Goal: Task Accomplishment & Management: Manage account settings

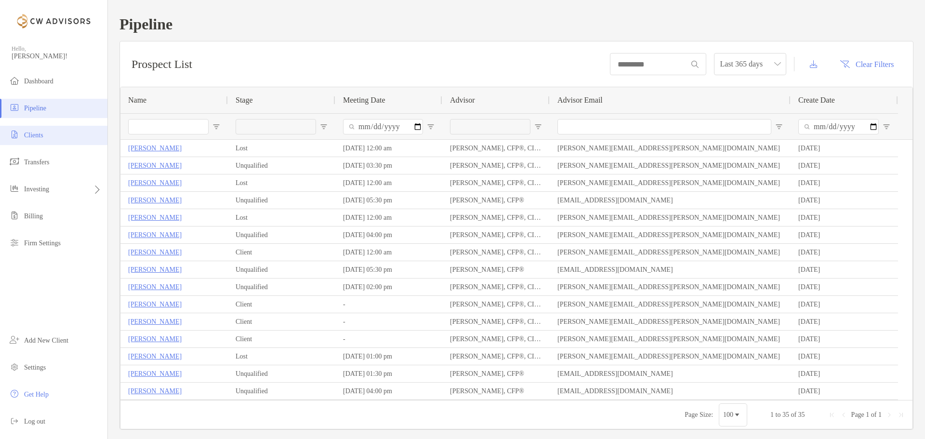
click at [43, 136] on span "Clients" at bounding box center [33, 135] width 19 height 7
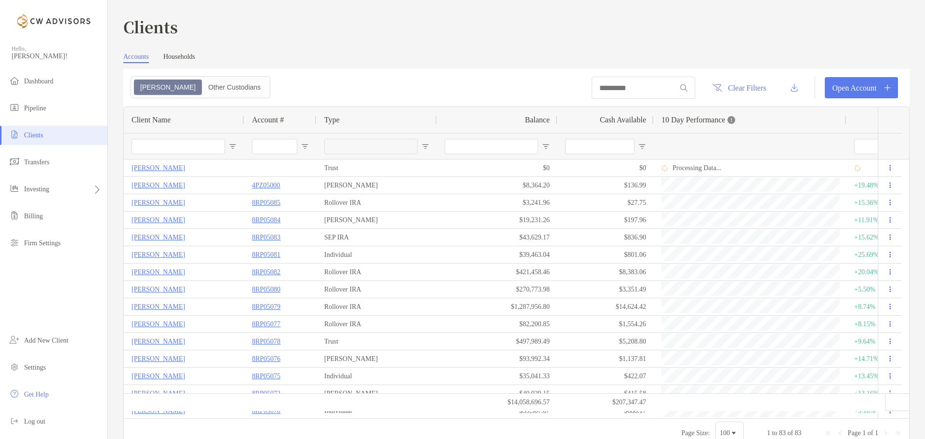
click at [190, 56] on link "Households" at bounding box center [179, 58] width 32 height 10
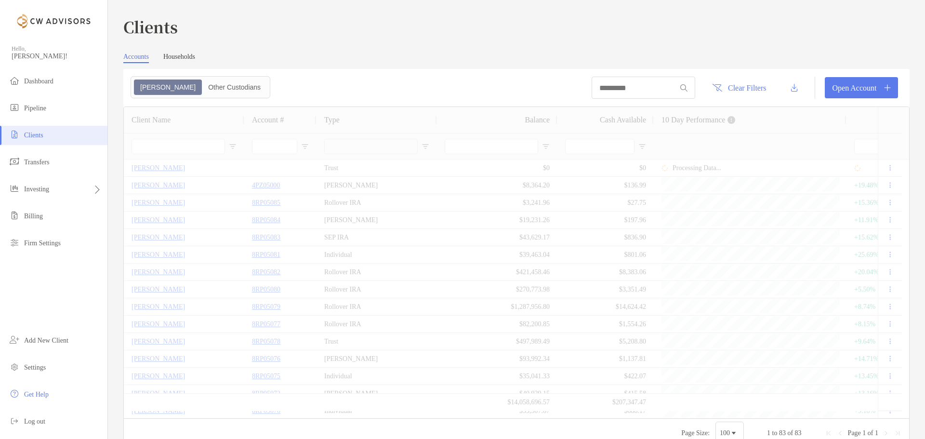
type input "**********"
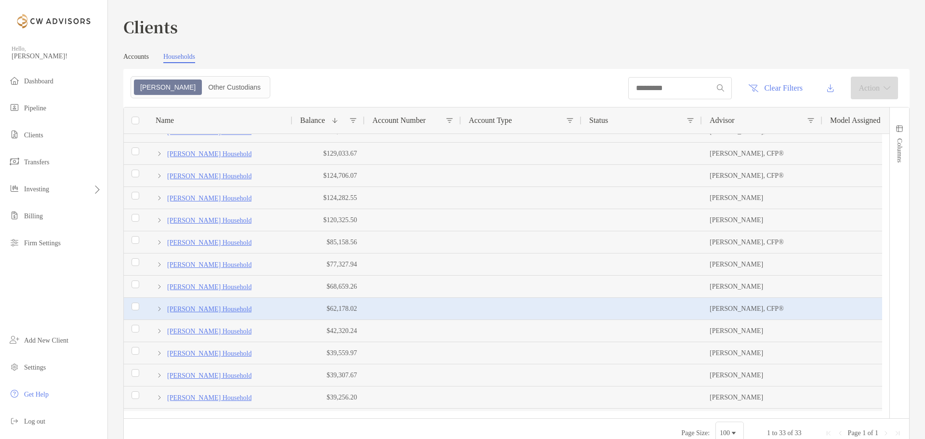
scroll to position [385, 0]
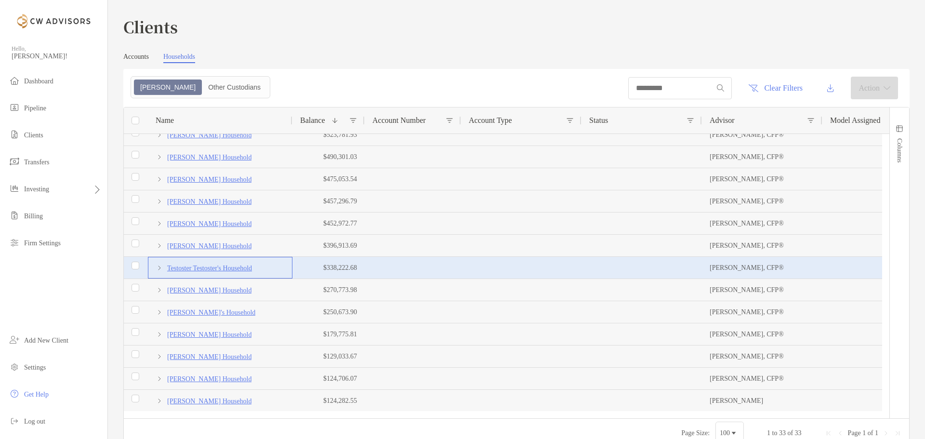
click at [207, 266] on p "Testoster Testoster's Household" at bounding box center [209, 268] width 85 height 12
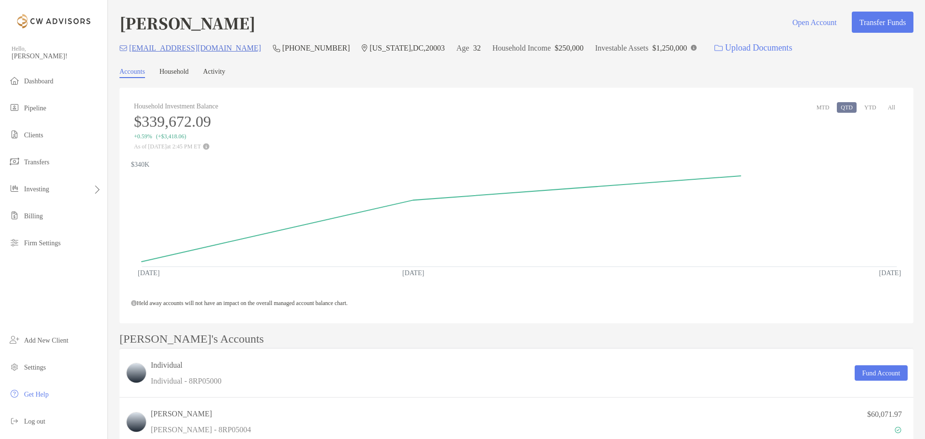
click at [224, 73] on link "Activity" at bounding box center [214, 73] width 22 height 10
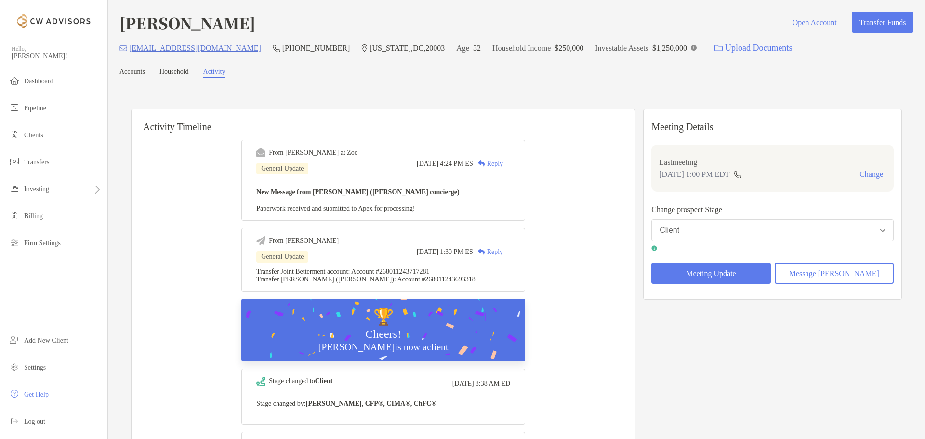
click at [144, 74] on link "Accounts" at bounding box center [132, 73] width 26 height 10
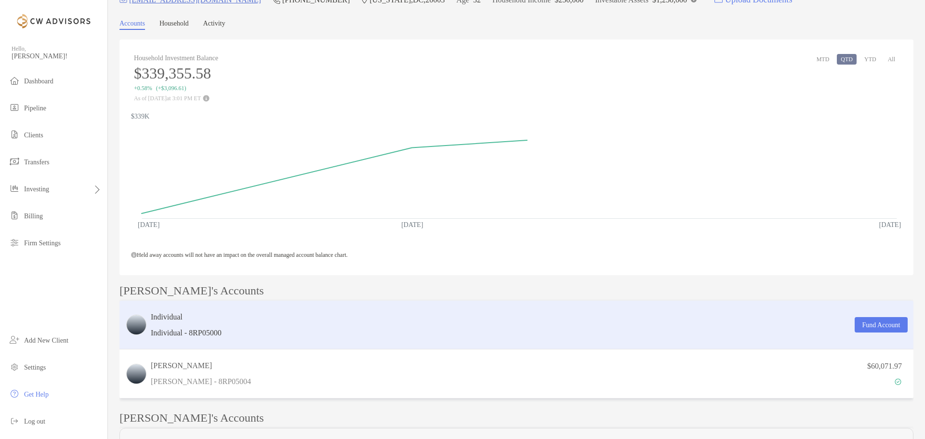
click at [268, 315] on div "Individual Individual - 8RP05000 Fund Account" at bounding box center [516, 325] width 794 height 49
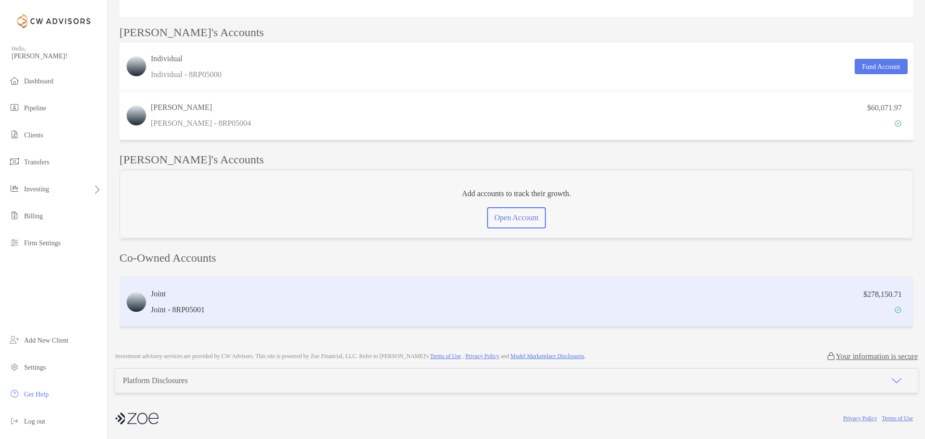
click at [228, 302] on div "$278,150.71" at bounding box center [558, 302] width 699 height 28
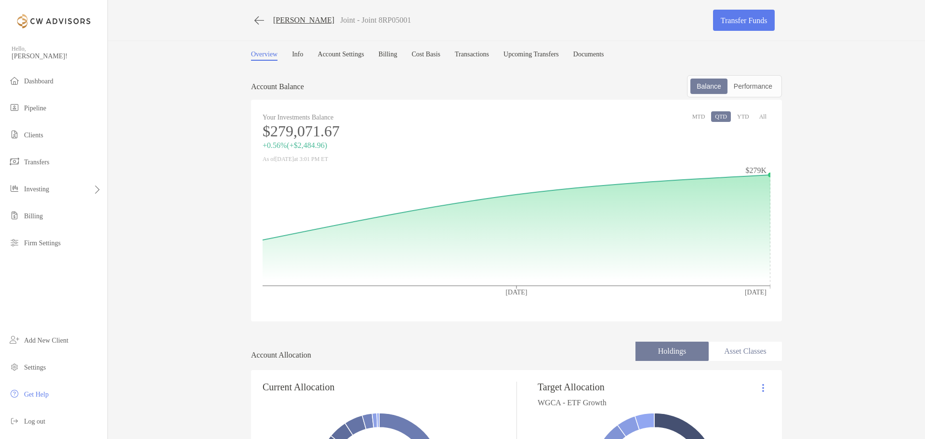
click at [489, 52] on link "Transactions" at bounding box center [472, 56] width 34 height 10
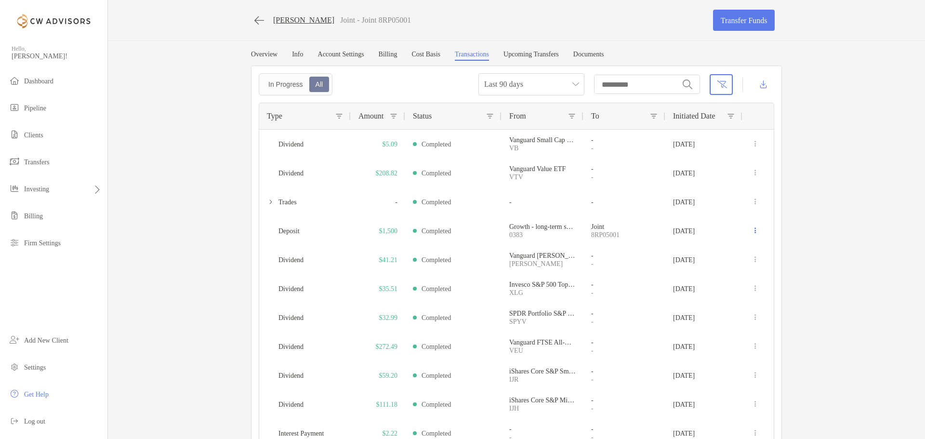
click at [549, 55] on link "Upcoming Transfers" at bounding box center [531, 56] width 55 height 10
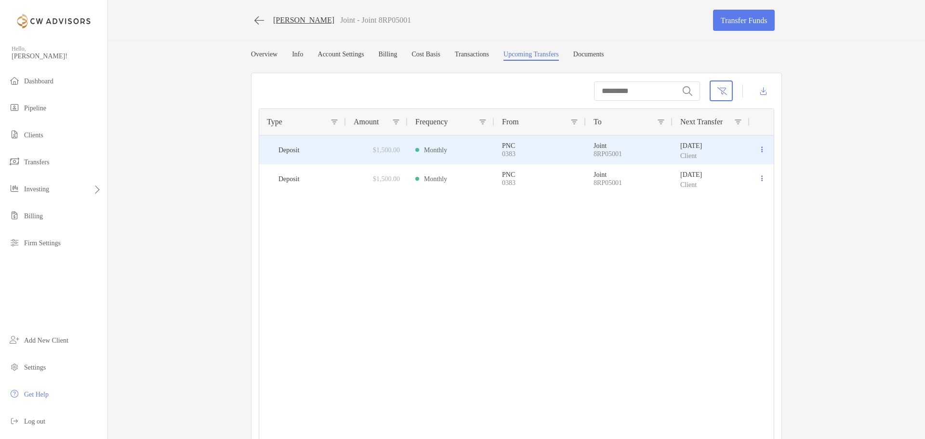
click at [761, 149] on icon at bounding box center [761, 149] width 1 height 6
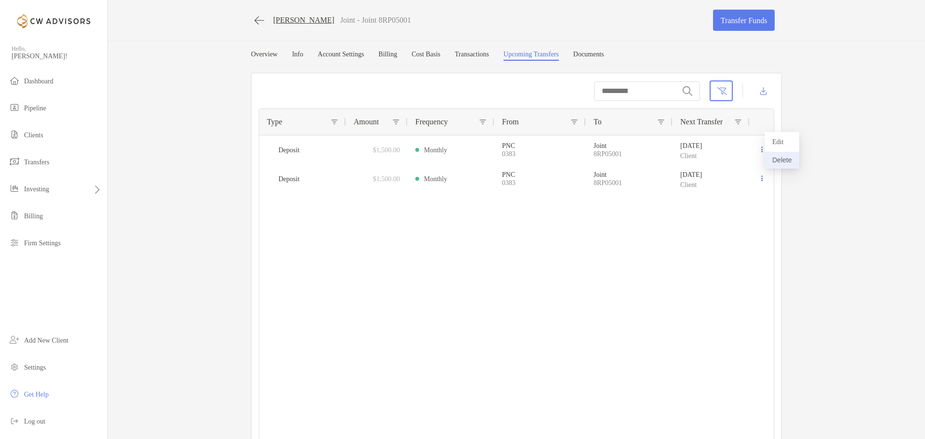
click at [786, 159] on button "Delete" at bounding box center [782, 160] width 35 height 17
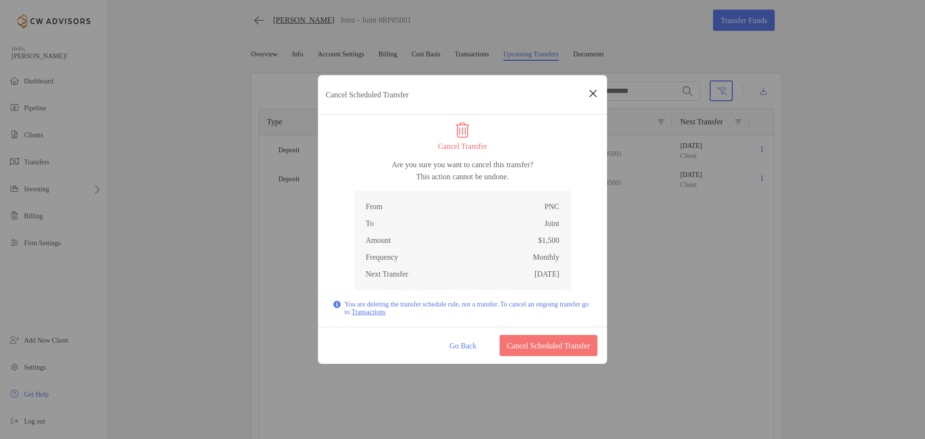
click at [385, 312] on link "Transactions" at bounding box center [368, 311] width 34 height 7
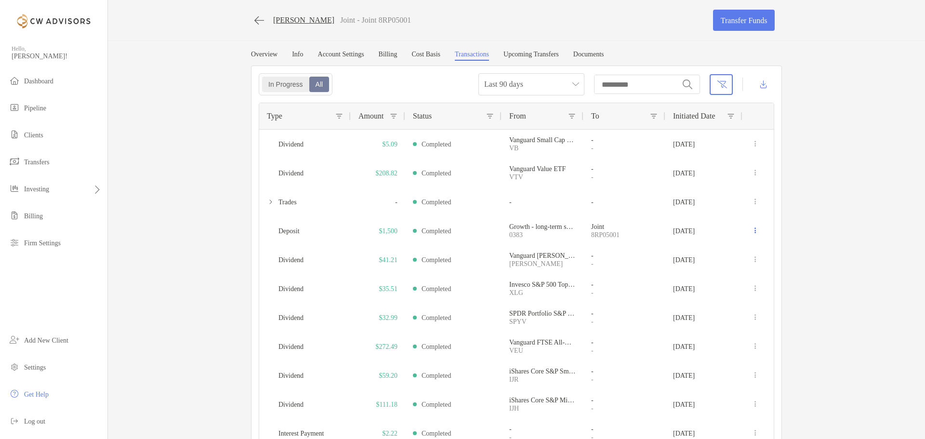
click at [287, 87] on div "In Progress" at bounding box center [285, 84] width 45 height 13
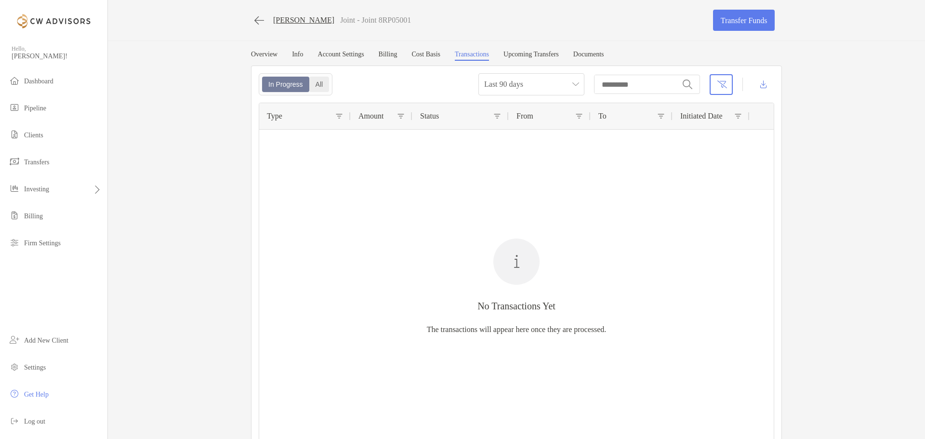
click at [314, 85] on div "All" at bounding box center [319, 84] width 18 height 13
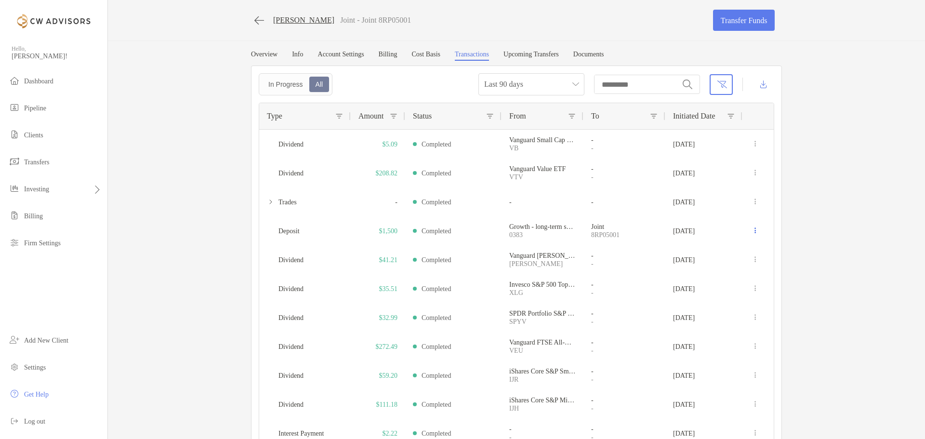
click at [544, 55] on link "Upcoming Transfers" at bounding box center [531, 56] width 55 height 10
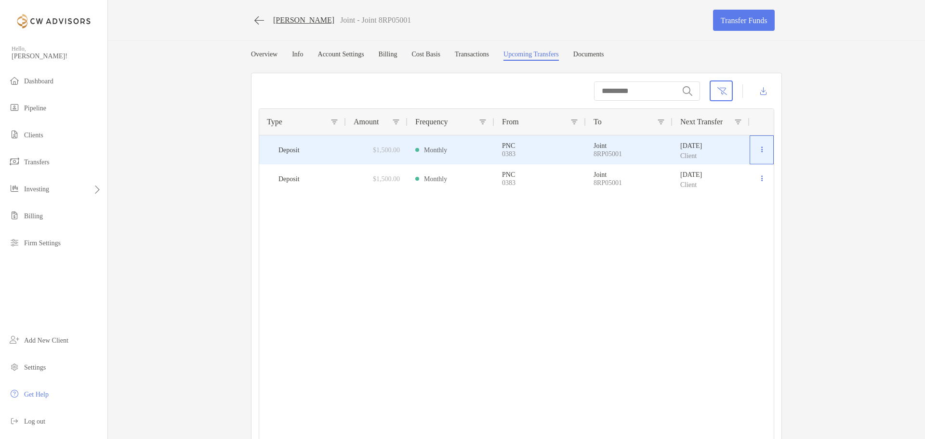
click at [757, 152] on button at bounding box center [761, 150] width 9 height 10
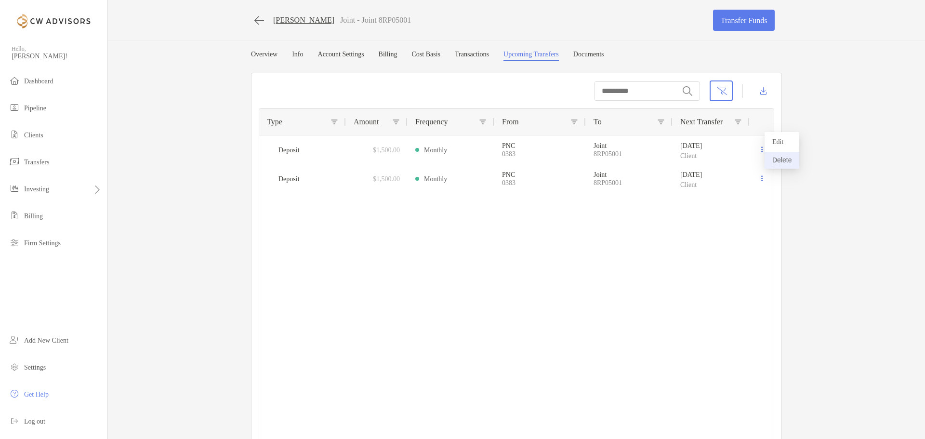
click at [783, 165] on button "Delete" at bounding box center [782, 160] width 35 height 17
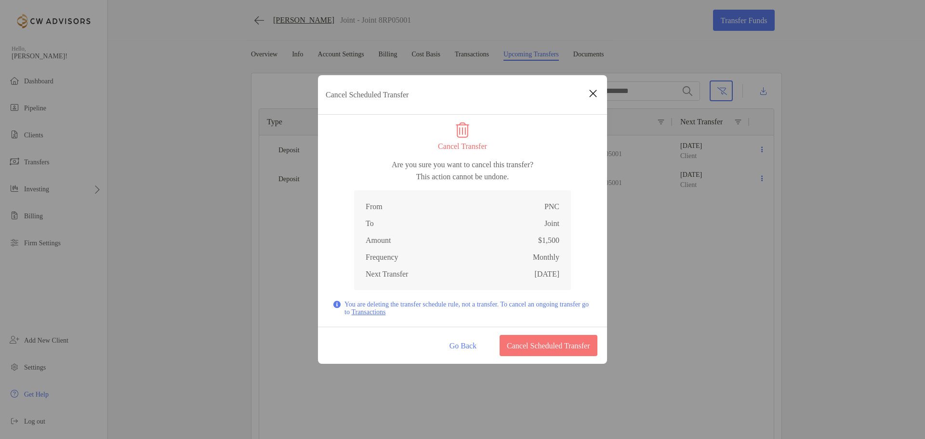
click at [385, 313] on link "Transactions" at bounding box center [368, 311] width 34 height 7
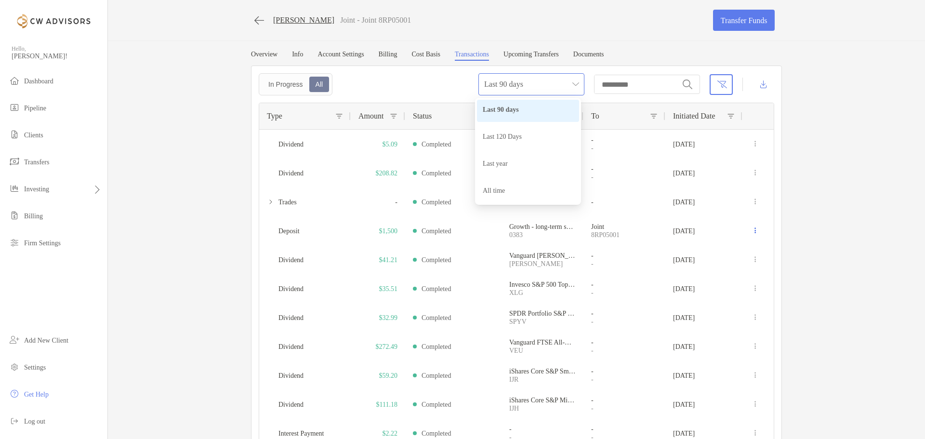
click at [554, 87] on span "Last 90 days" at bounding box center [531, 84] width 94 height 21
click at [636, 64] on div "Overview Info Account Settings Billing Cost Basis Transactions Upcoming Transfe…" at bounding box center [516, 252] width 550 height 402
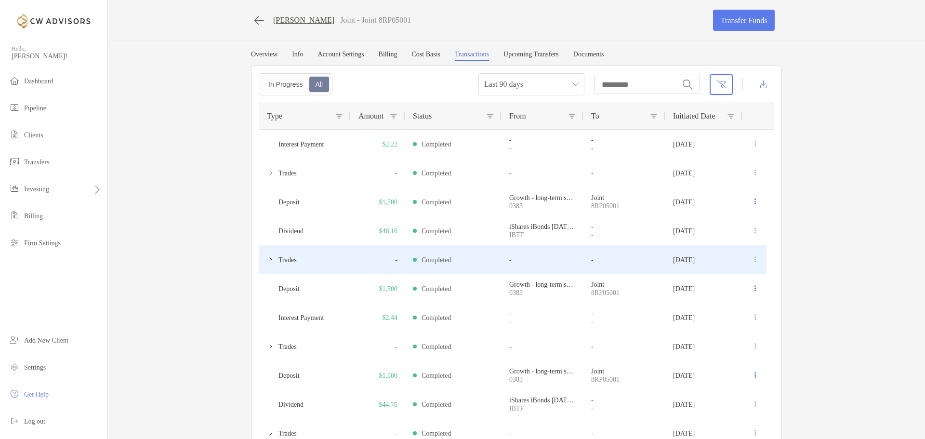
scroll to position [333, 0]
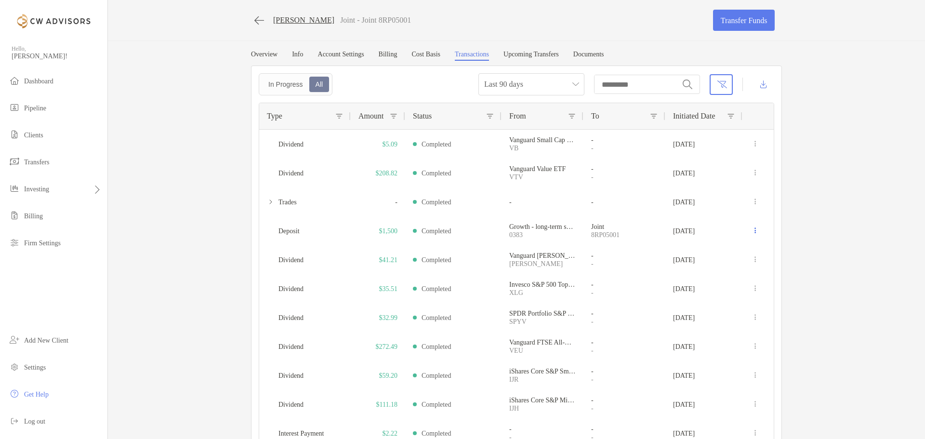
click at [553, 53] on link "Upcoming Transfers" at bounding box center [531, 56] width 55 height 10
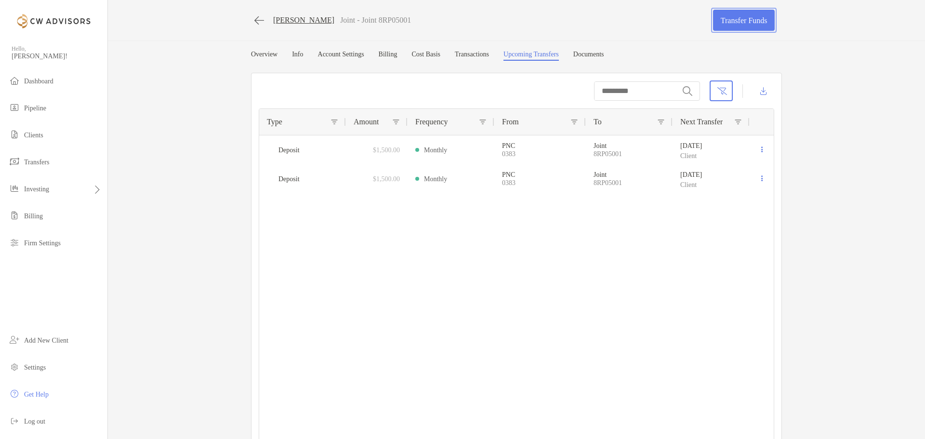
click at [742, 26] on link "Transfer Funds" at bounding box center [744, 20] width 62 height 21
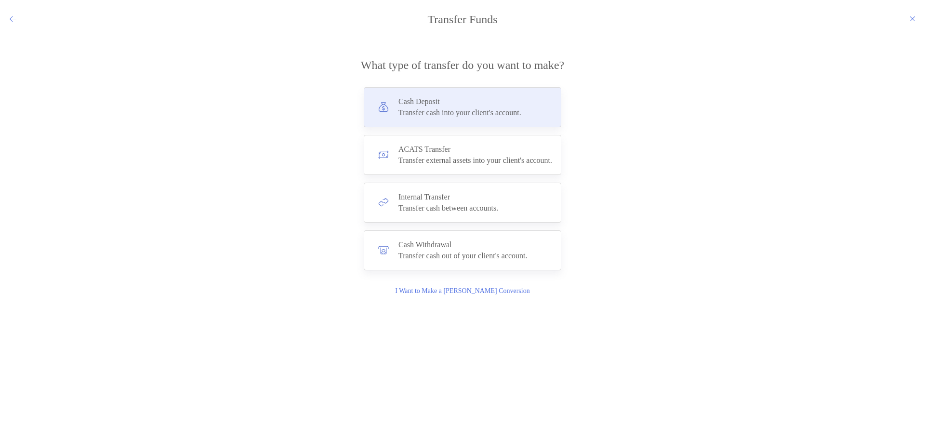
click at [438, 120] on div "Cash Deposit Transfer cash into your client's account." at bounding box center [463, 107] width 198 height 40
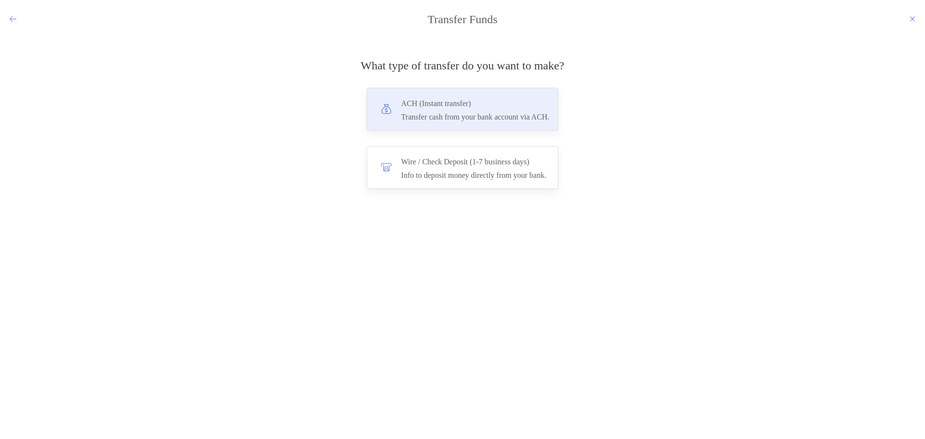
click at [466, 122] on div "ACH (Instant transfer) Transfer cash from your bank account via ACH." at bounding box center [463, 109] width 192 height 43
click at [0, 0] on input "***" at bounding box center [0, 0] width 0 height 0
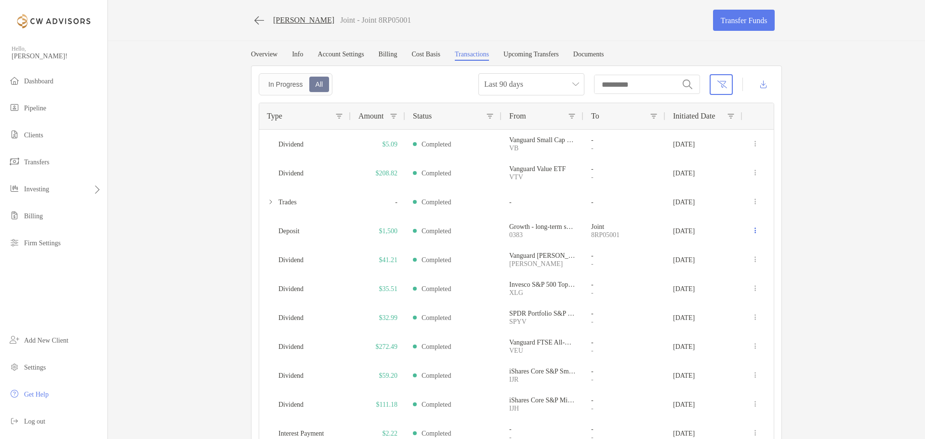
click at [485, 57] on link "Transactions" at bounding box center [472, 56] width 34 height 10
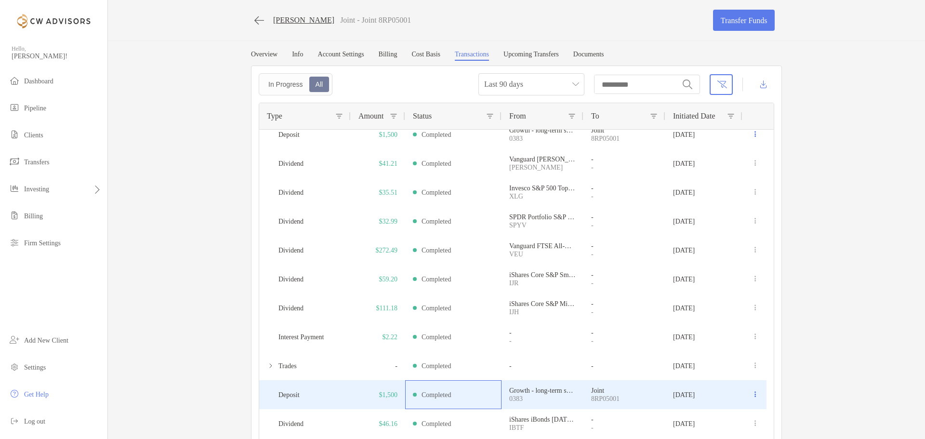
click at [473, 401] on div "Completed" at bounding box center [453, 395] width 81 height 28
click at [474, 400] on div "Completed" at bounding box center [453, 395] width 81 height 28
click at [343, 393] on div "Deposit" at bounding box center [305, 394] width 92 height 29
click at [755, 395] on icon at bounding box center [755, 394] width 1 height 6
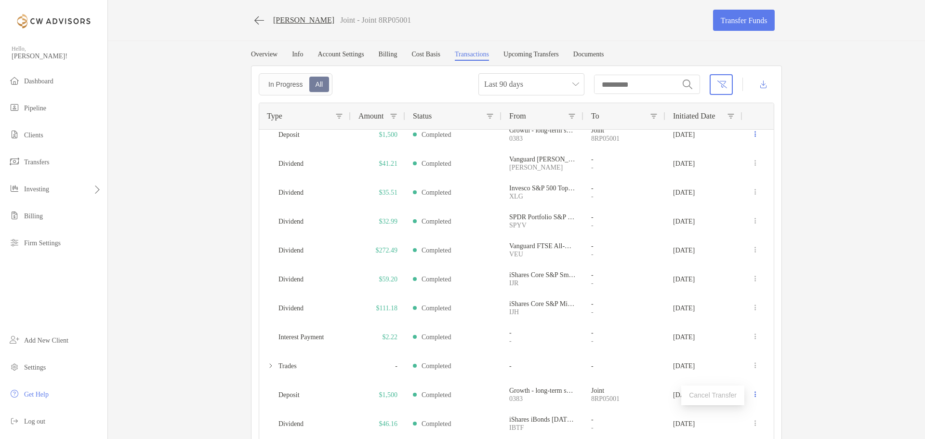
click at [849, 301] on div "[PERSON_NAME] Joint - Joint 8RP05001 Transfer Funds Overview Info Account Setti…" at bounding box center [516, 226] width 817 height 453
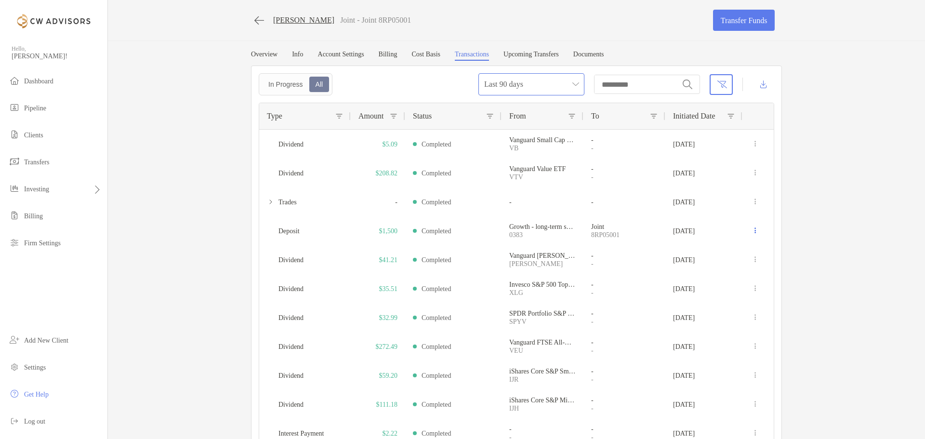
click at [534, 85] on span "Last 90 days" at bounding box center [531, 84] width 94 height 21
click at [523, 110] on div "Last 90 days" at bounding box center [528, 111] width 91 height 12
click at [558, 54] on link "Upcoming Transfers" at bounding box center [531, 56] width 55 height 10
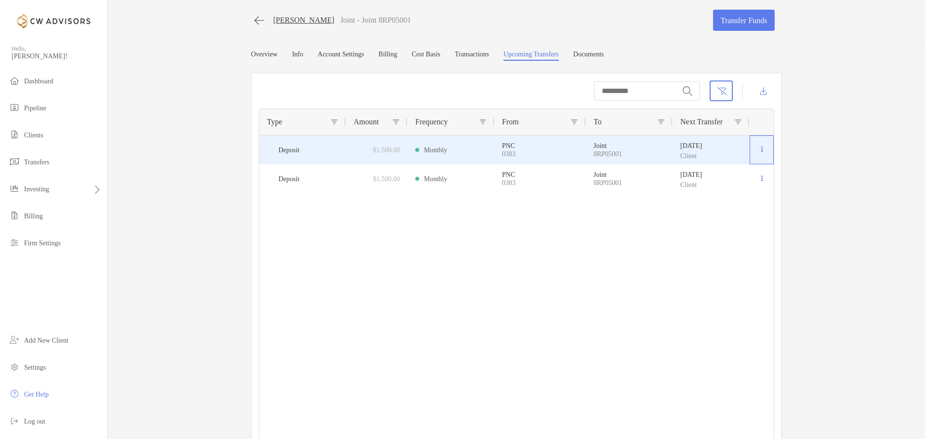
click at [761, 150] on icon at bounding box center [761, 149] width 1 height 6
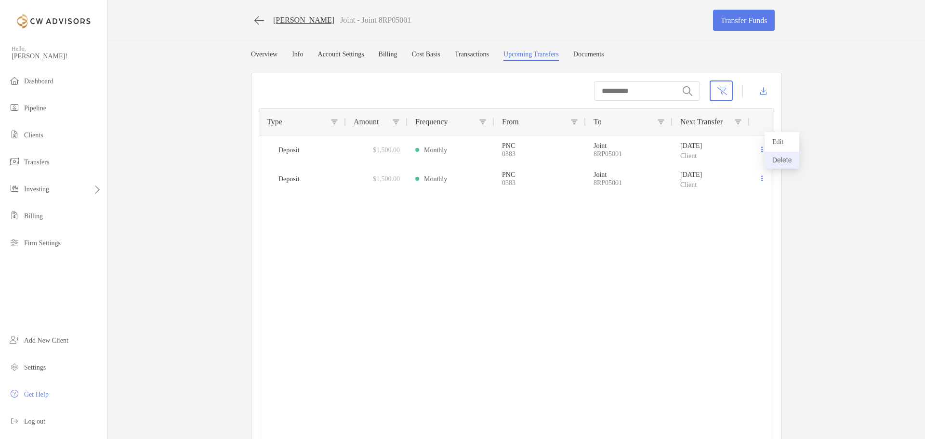
click at [782, 155] on button "Delete" at bounding box center [782, 160] width 35 height 17
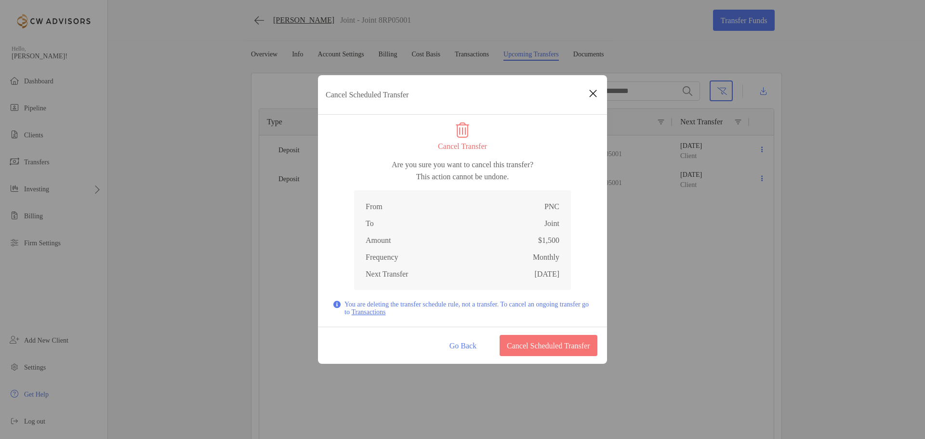
click at [336, 305] on img "Cancel Scheduled Transfer" at bounding box center [336, 305] width 7 height 8
click at [385, 311] on link "Transactions" at bounding box center [368, 311] width 34 height 7
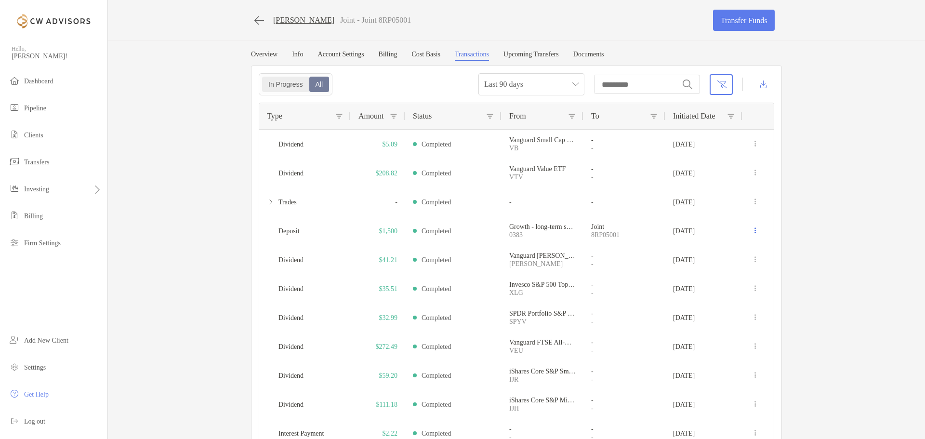
click at [290, 91] on div "In Progress" at bounding box center [285, 84] width 45 height 13
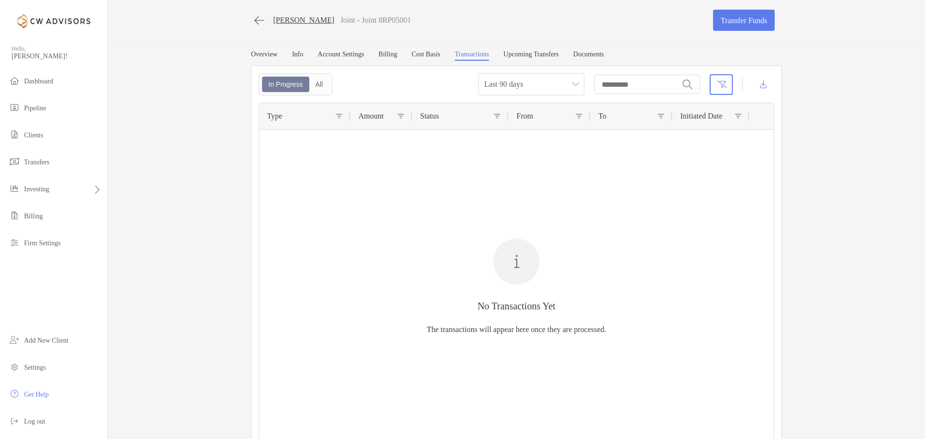
click at [355, 53] on link "Account Settings" at bounding box center [341, 56] width 46 height 10
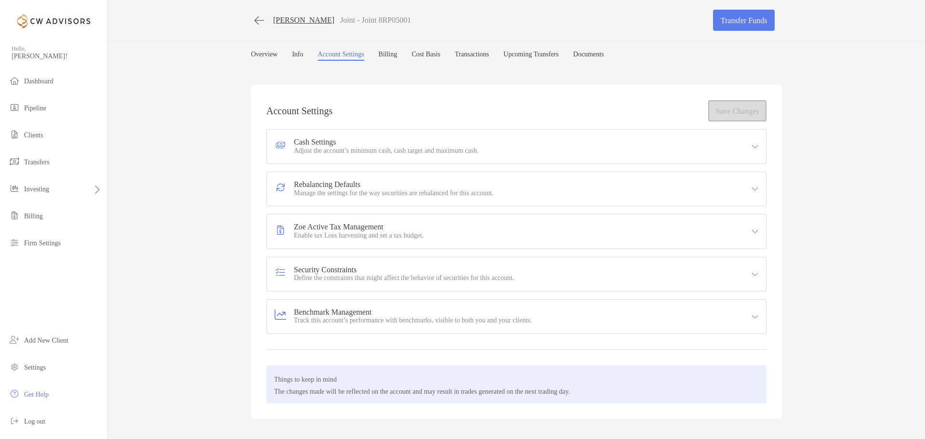
click at [432, 53] on link "Cost Basis" at bounding box center [426, 56] width 29 height 10
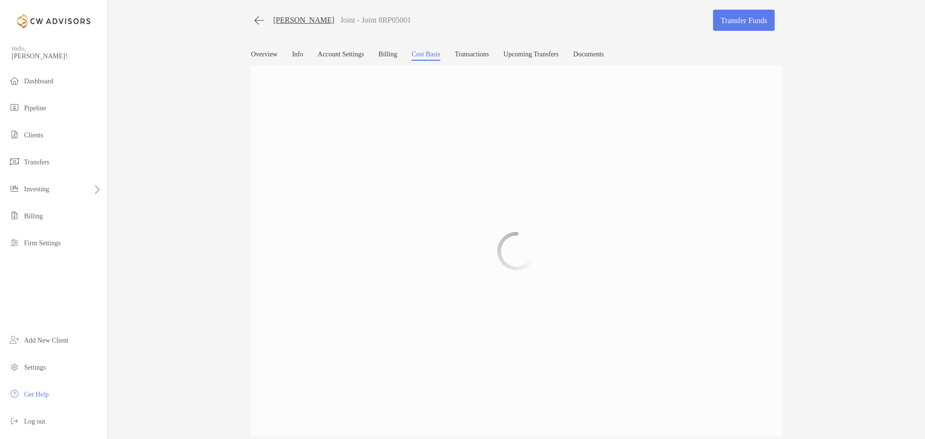
click at [489, 54] on link "Transactions" at bounding box center [472, 56] width 34 height 10
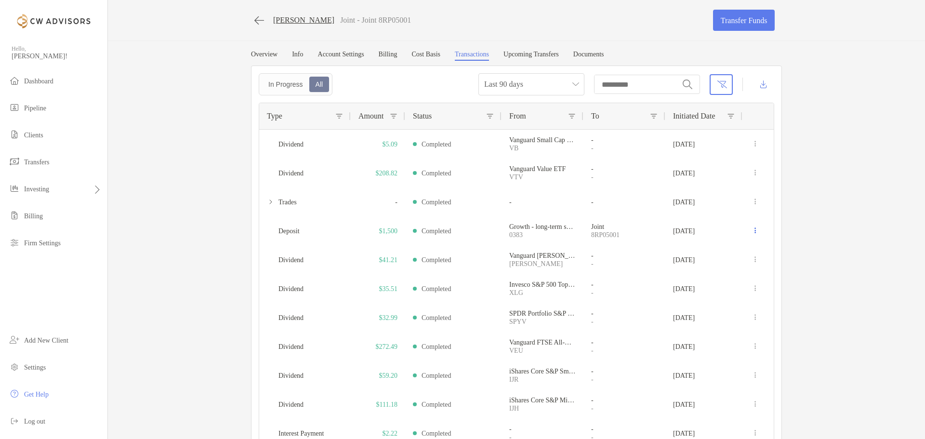
click at [559, 57] on link "Upcoming Transfers" at bounding box center [531, 56] width 55 height 10
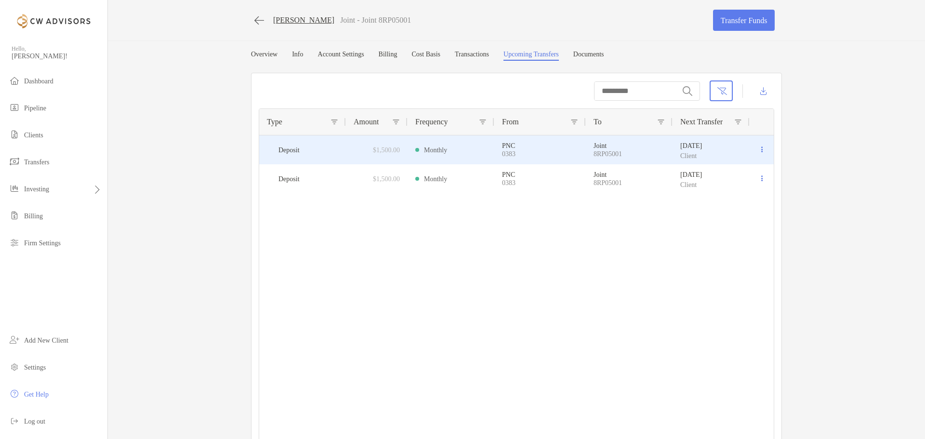
click at [757, 151] on button at bounding box center [761, 150] width 9 height 10
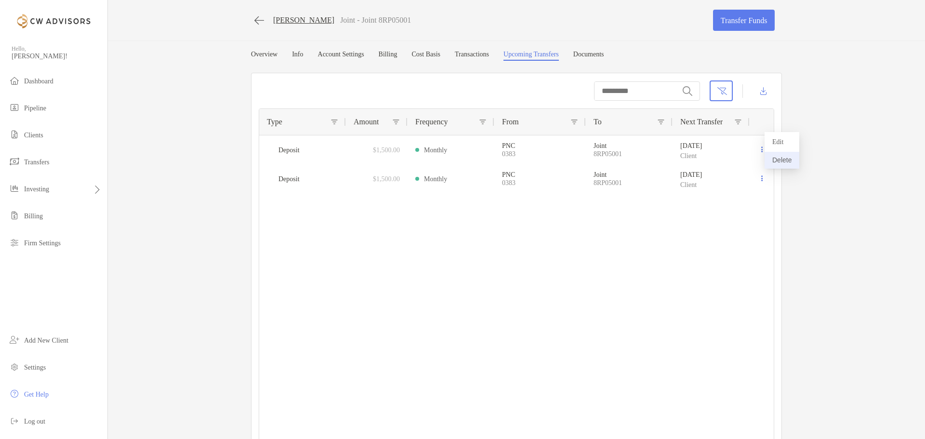
click at [774, 161] on button "Delete" at bounding box center [782, 160] width 35 height 17
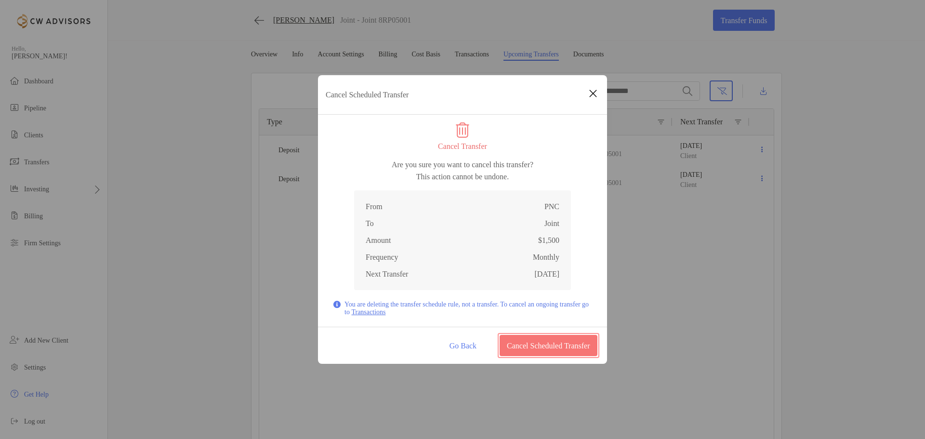
click at [570, 347] on button "Cancel Scheduled Transfer" at bounding box center [549, 345] width 98 height 21
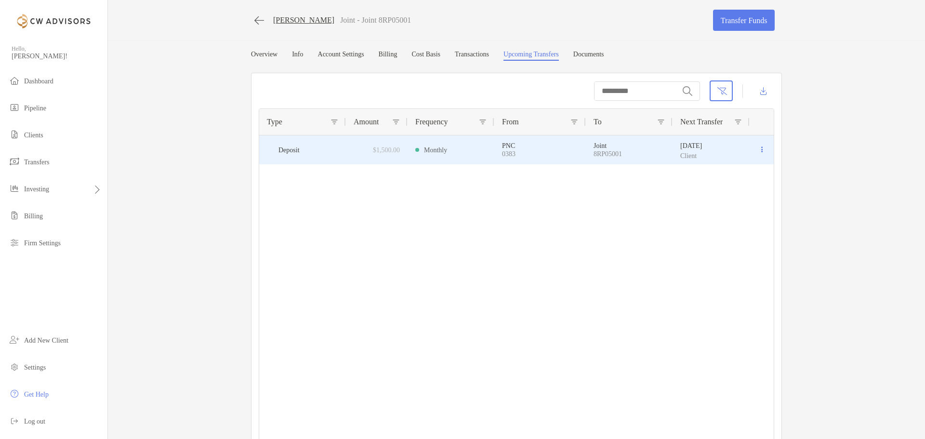
click at [761, 150] on icon at bounding box center [761, 149] width 1 height 6
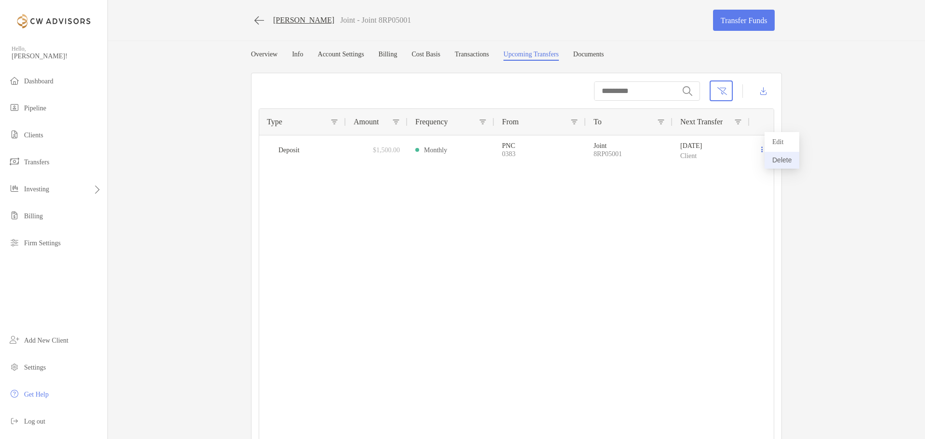
click at [777, 164] on button "Delete" at bounding box center [782, 160] width 35 height 17
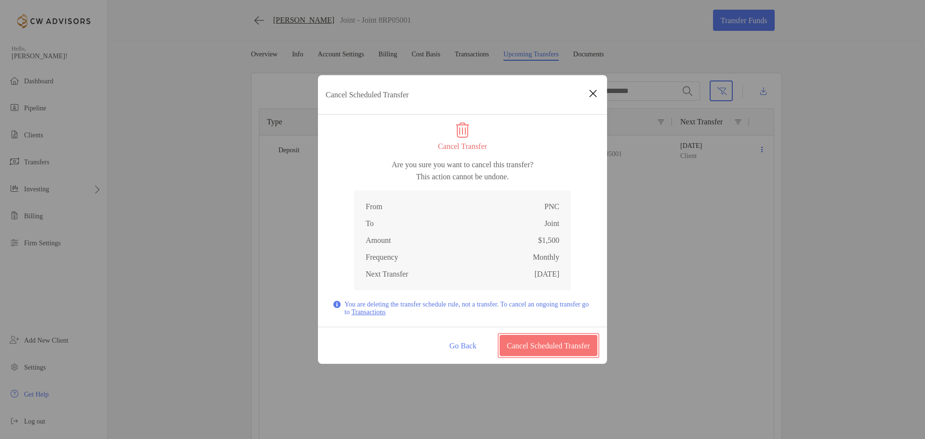
click at [552, 345] on button "Cancel Scheduled Transfer" at bounding box center [549, 345] width 98 height 21
